Goal: Find specific page/section: Find specific page/section

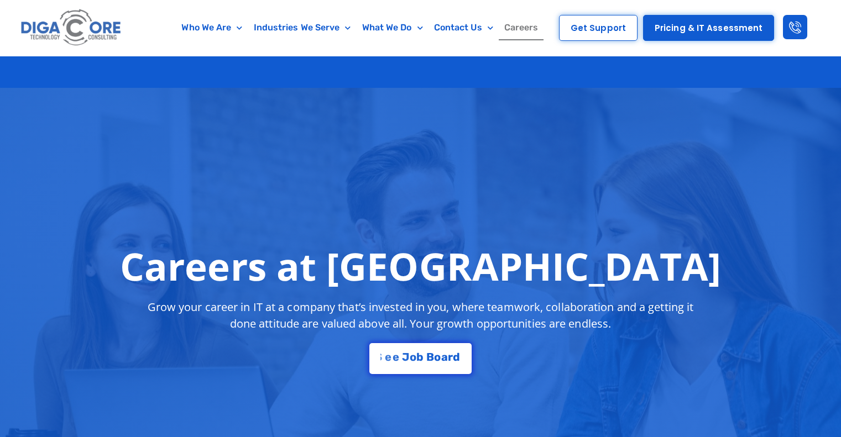
click at [397, 352] on div "S e e J o b B o a r d" at bounding box center [420, 357] width 80 height 11
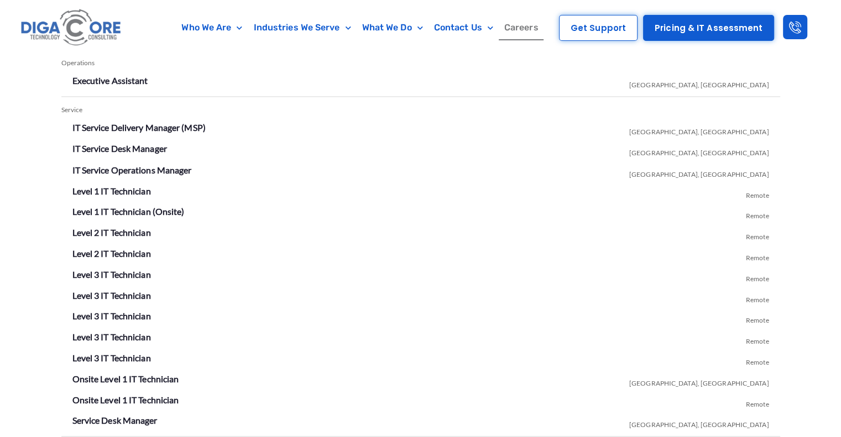
scroll to position [1934, 0]
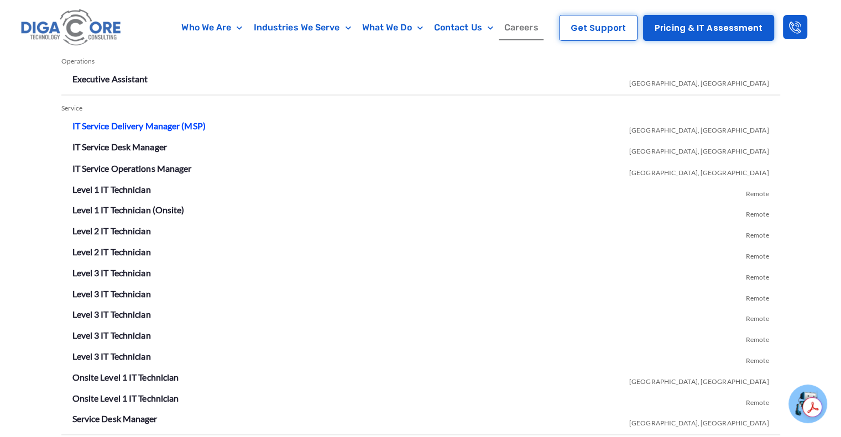
click at [119, 126] on link "IT Service Delivery Manager (MSP)" at bounding box center [138, 126] width 133 height 11
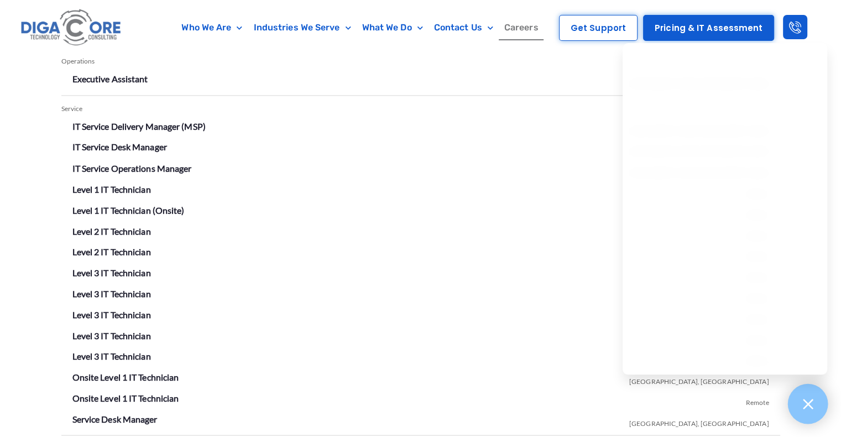
click at [818, 410] on div at bounding box center [808, 404] width 40 height 40
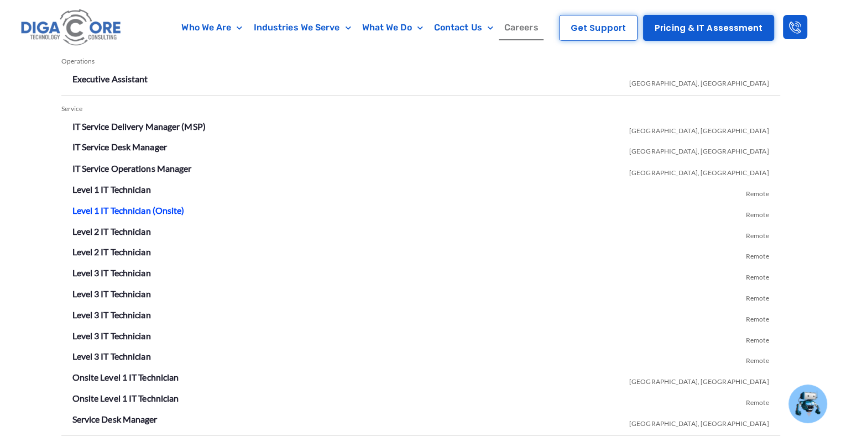
click at [137, 209] on link "Level 1 IT Technician (Onsite)" at bounding box center [128, 210] width 112 height 11
